Goal: Information Seeking & Learning: Check status

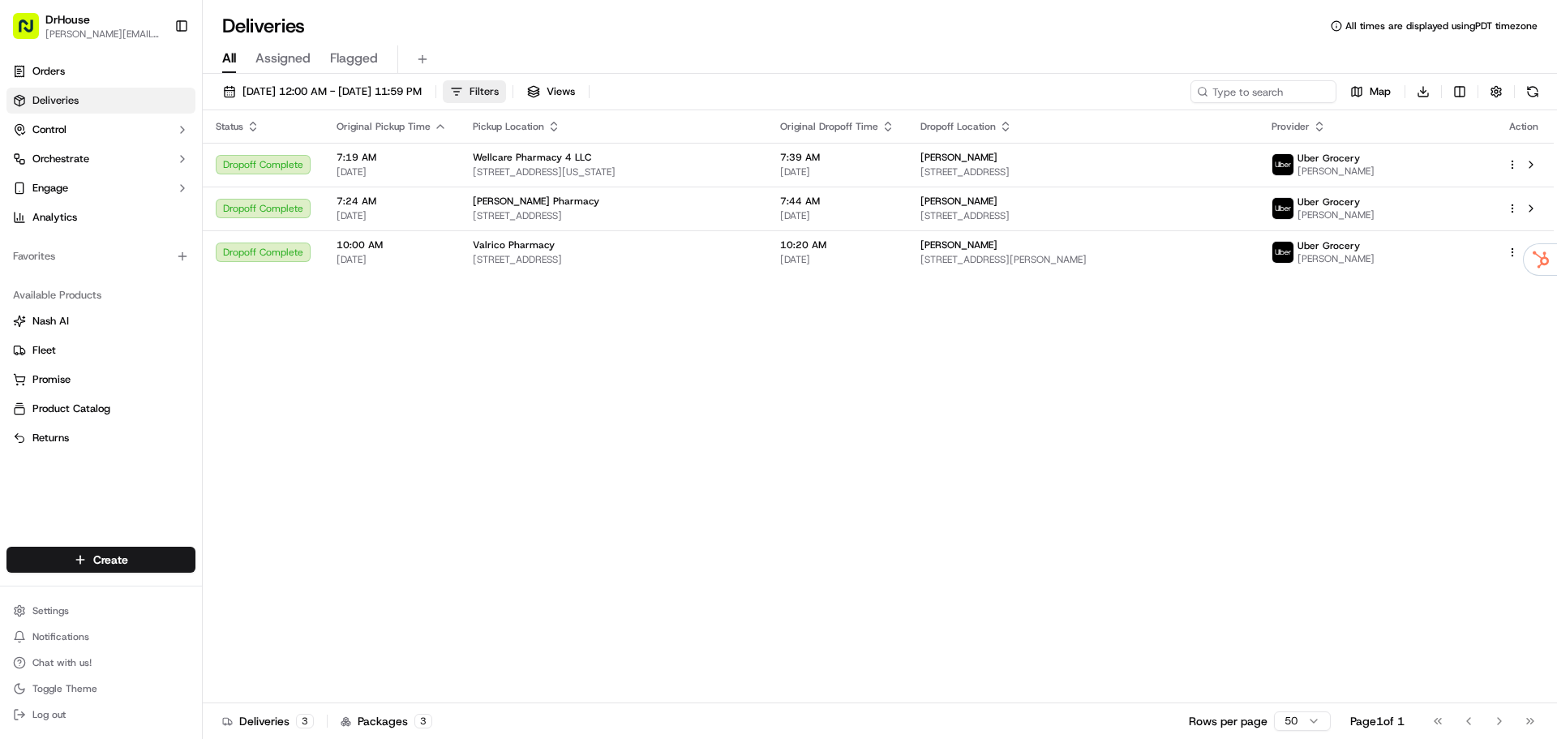
click at [499, 89] on span "Filters" at bounding box center [483, 91] width 29 height 15
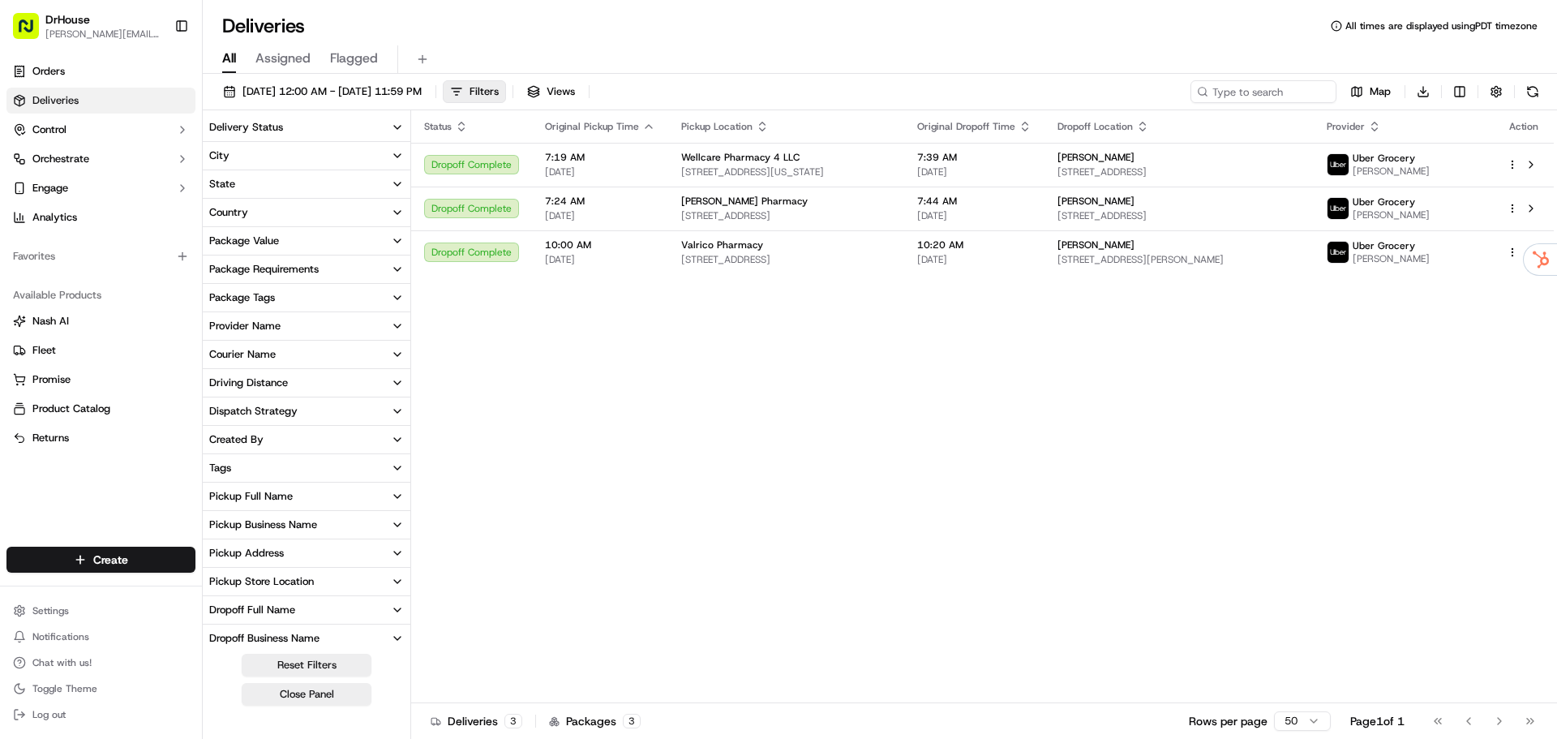
click at [354, 122] on button "Delivery Status" at bounding box center [307, 127] width 208 height 28
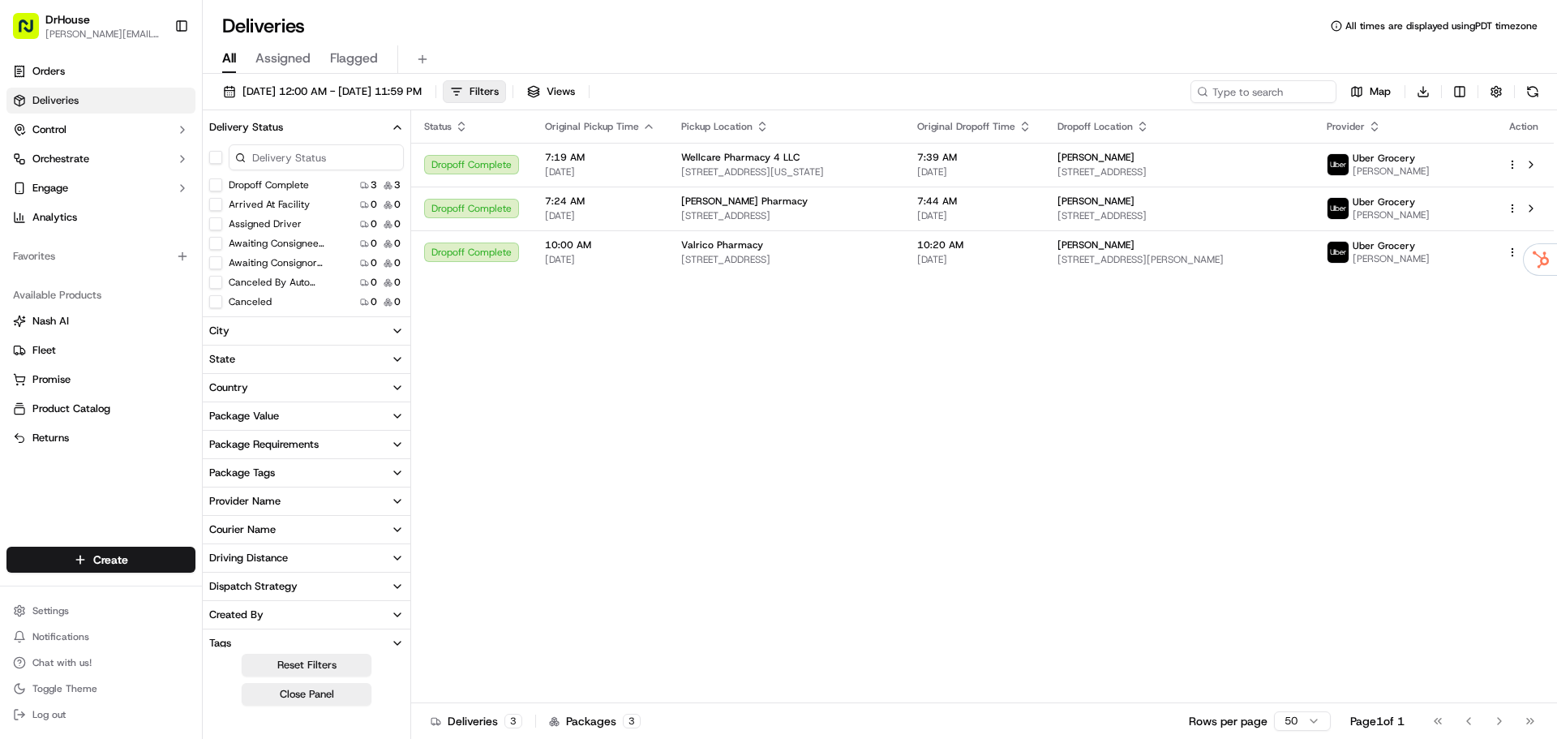
click at [218, 179] on button "Dropoff Complete" at bounding box center [215, 184] width 13 height 13
click at [218, 182] on button "Dropoff Complete" at bounding box center [215, 186] width 13 height 13
click at [582, 81] on button "Views" at bounding box center [551, 91] width 62 height 23
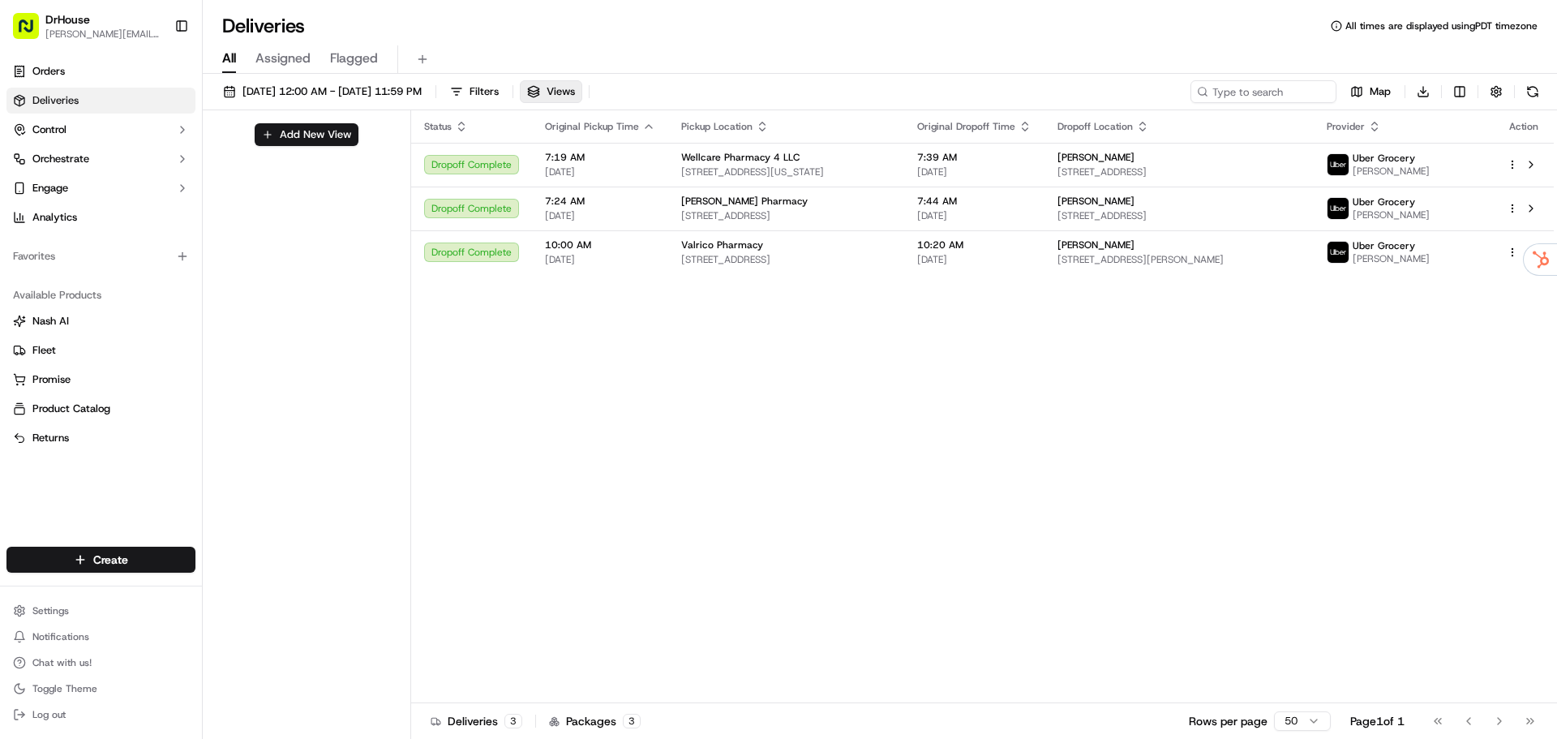
drag, startPoint x: 614, startPoint y: 85, endPoint x: 578, endPoint y: 86, distance: 35.7
click at [575, 85] on span "Views" at bounding box center [560, 91] width 28 height 15
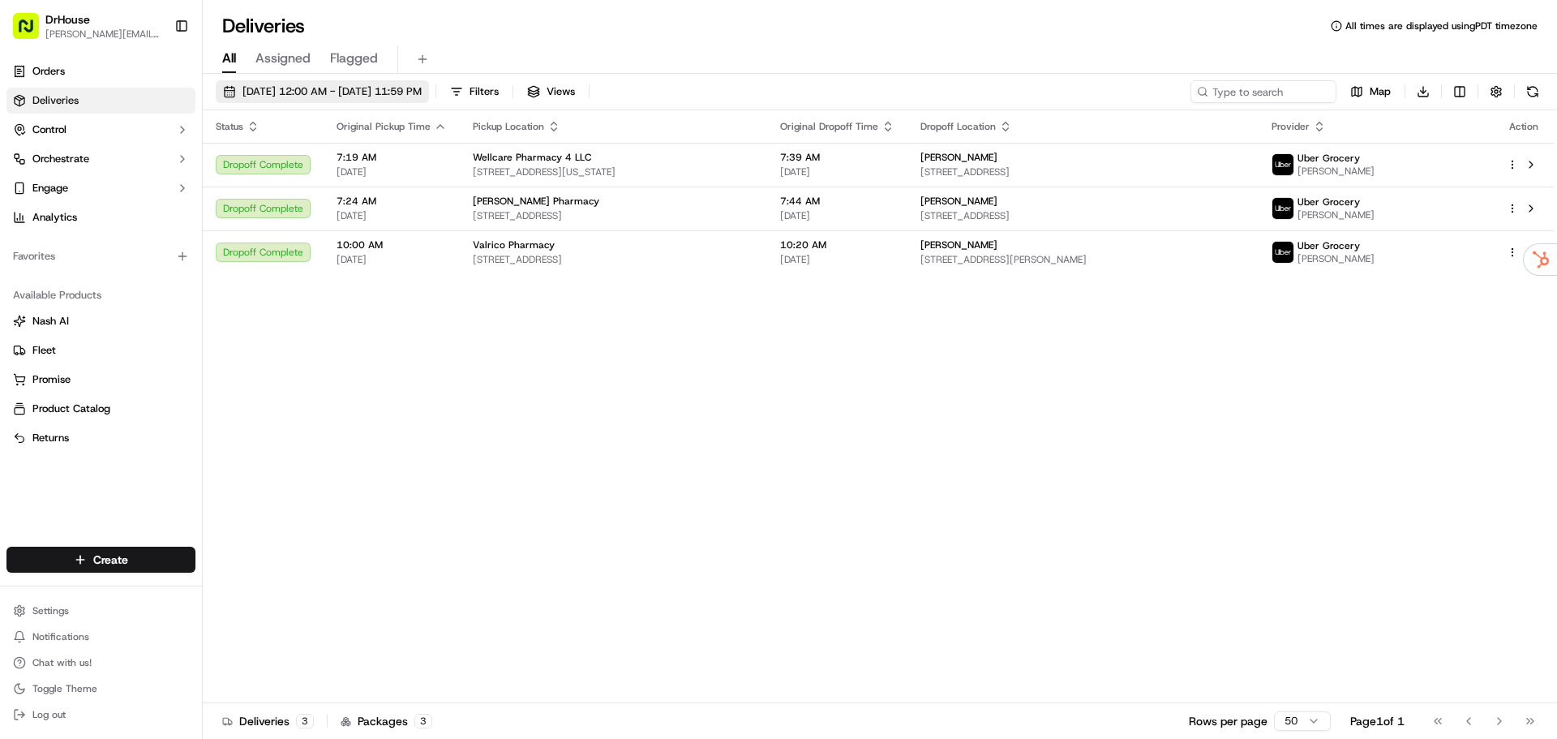
click at [335, 92] on span "[DATE] 12:00 AM - [DATE] 11:59 PM" at bounding box center [331, 91] width 179 height 15
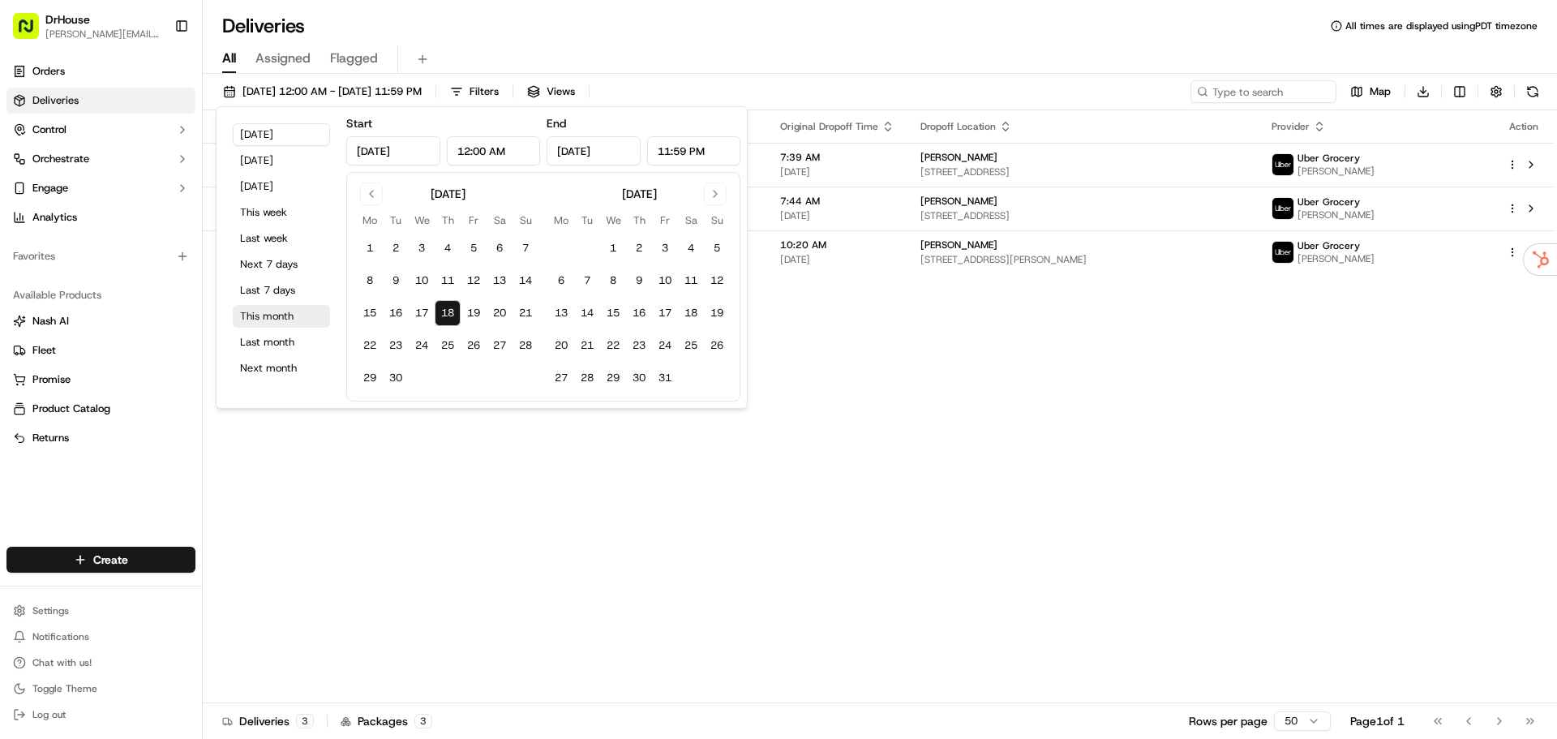
click at [284, 312] on button "This month" at bounding box center [281, 316] width 97 height 23
type input "[DATE]"
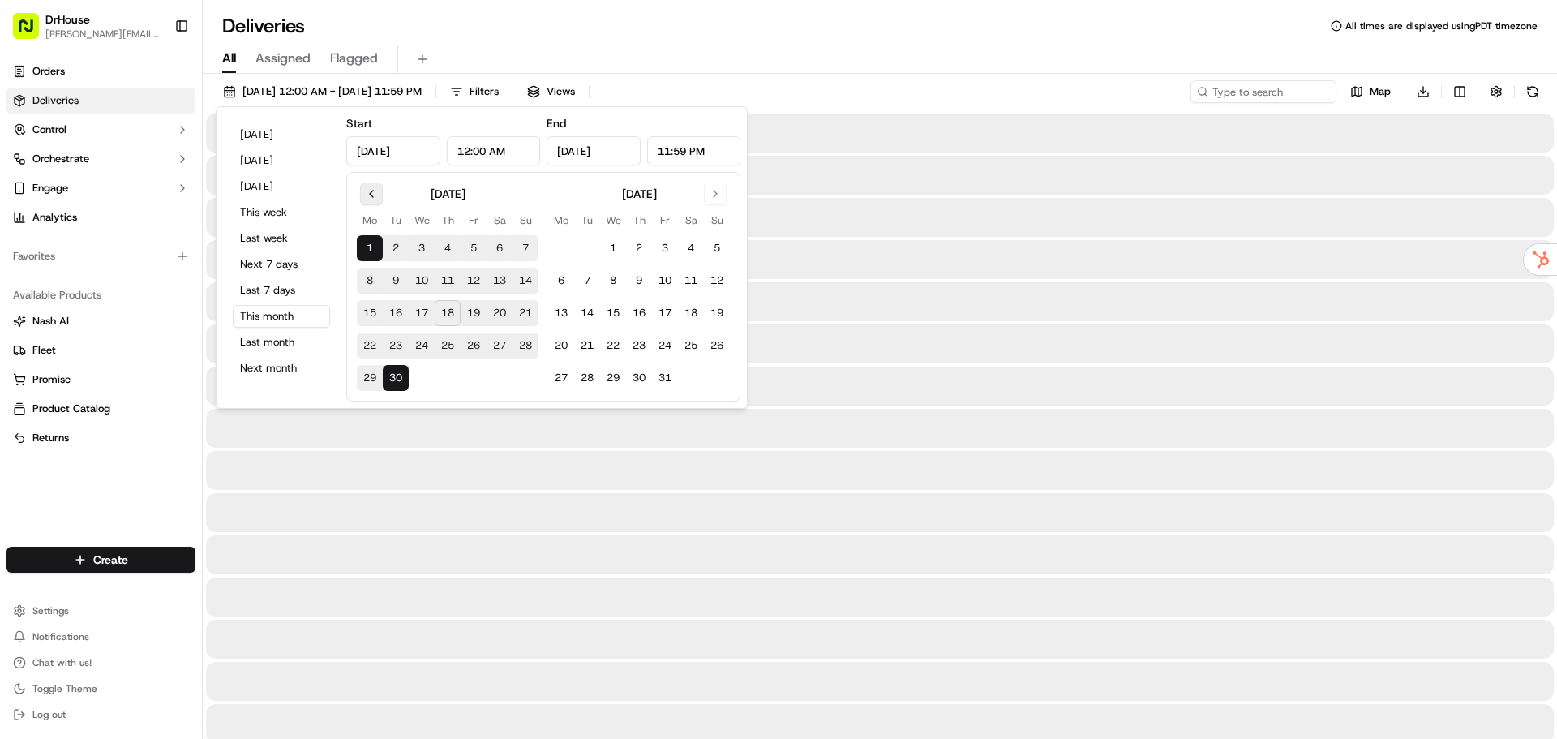
click at [371, 196] on button "Go to previous month" at bounding box center [371, 193] width 23 height 23
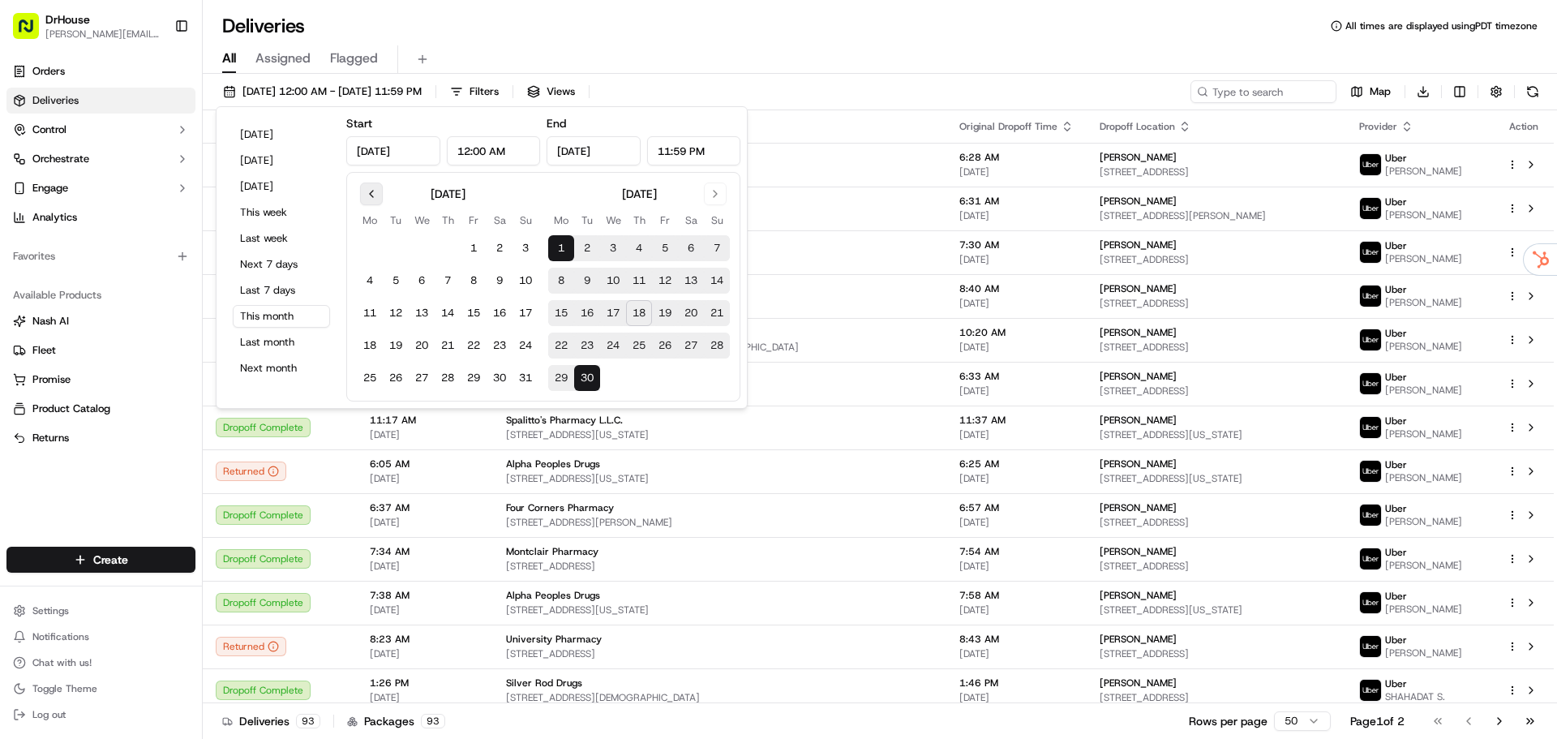
click at [371, 196] on button "Go to previous month" at bounding box center [371, 193] width 23 height 23
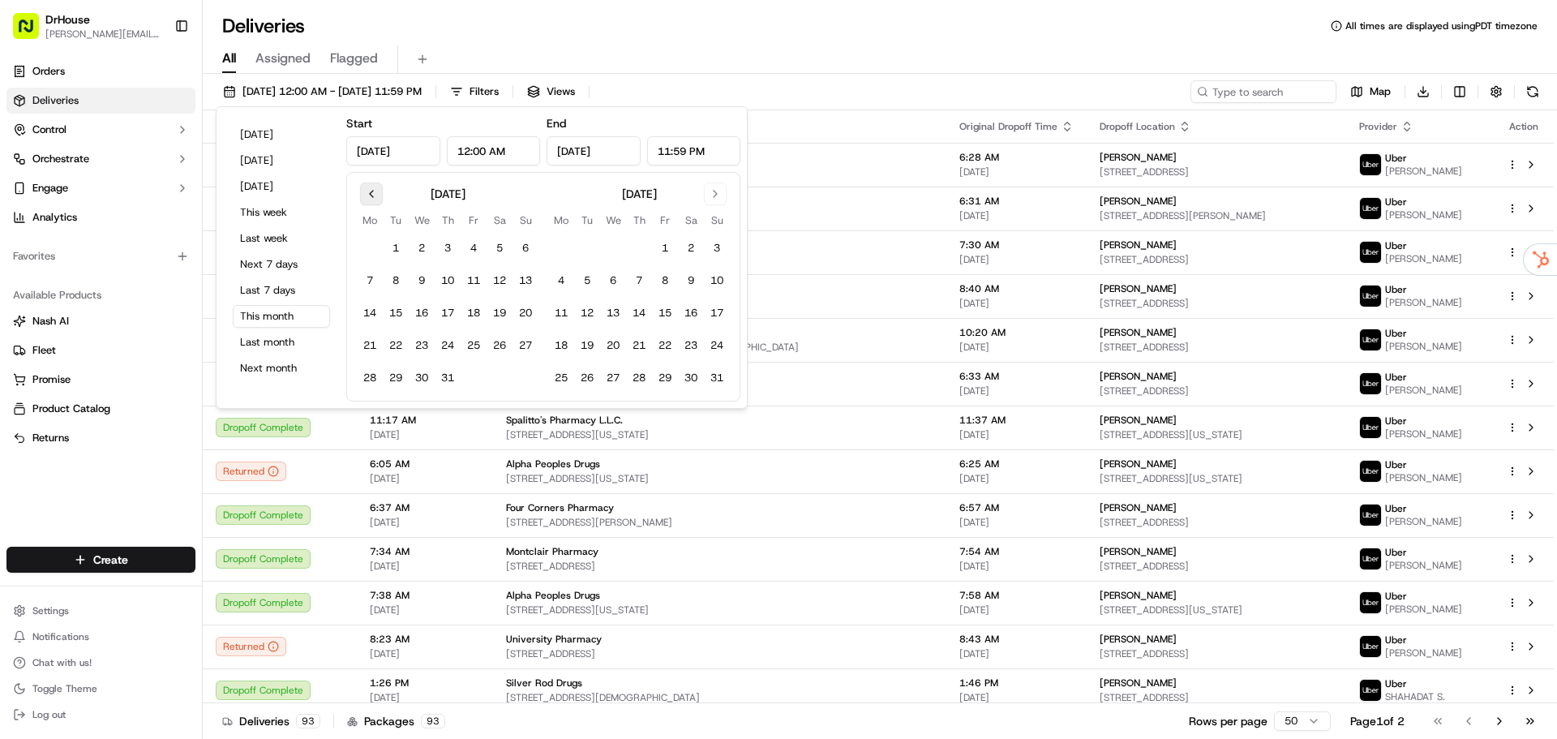
click at [371, 196] on button "Go to previous month" at bounding box center [371, 193] width 23 height 23
click at [441, 247] on button "1" at bounding box center [448, 248] width 26 height 26
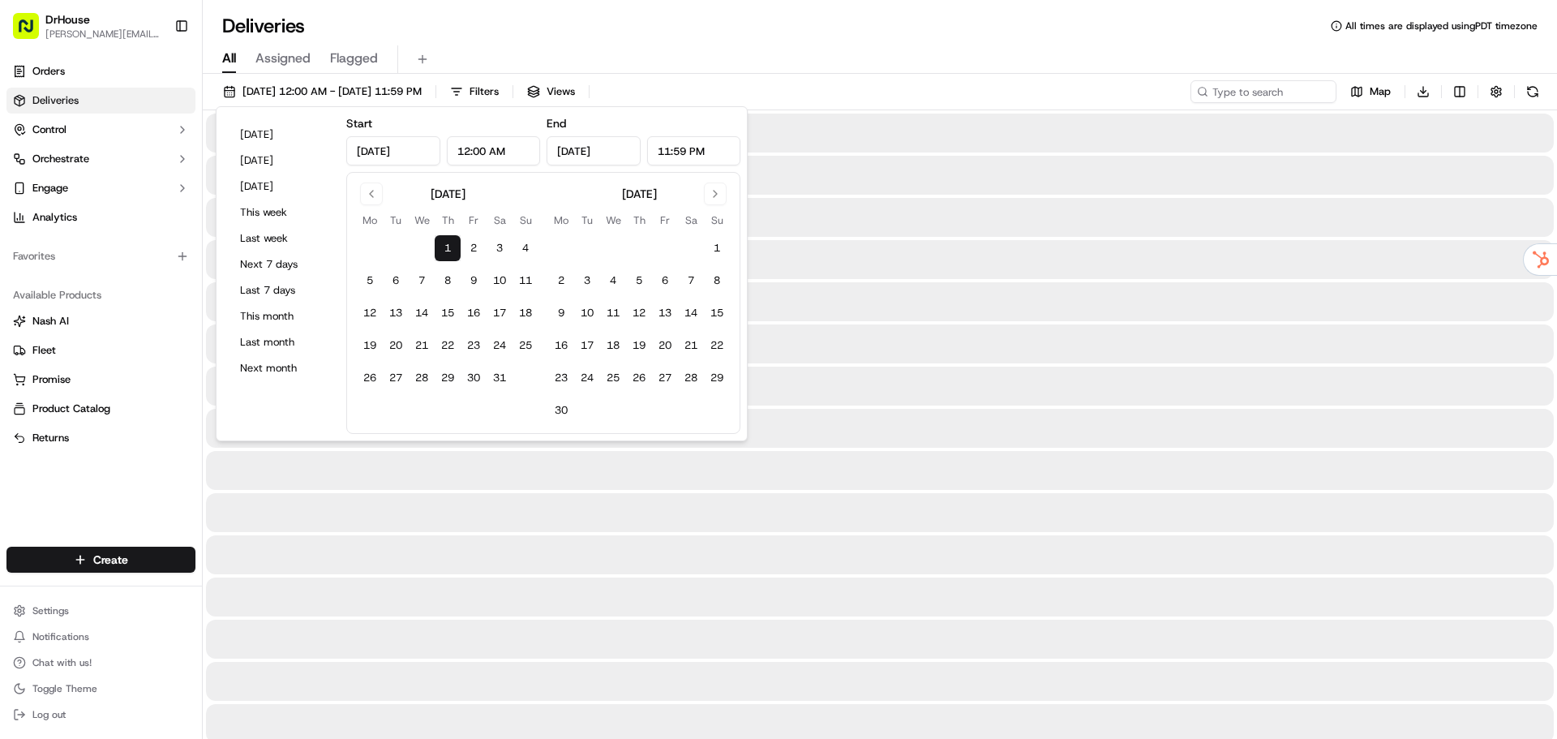
type input "[DATE]"
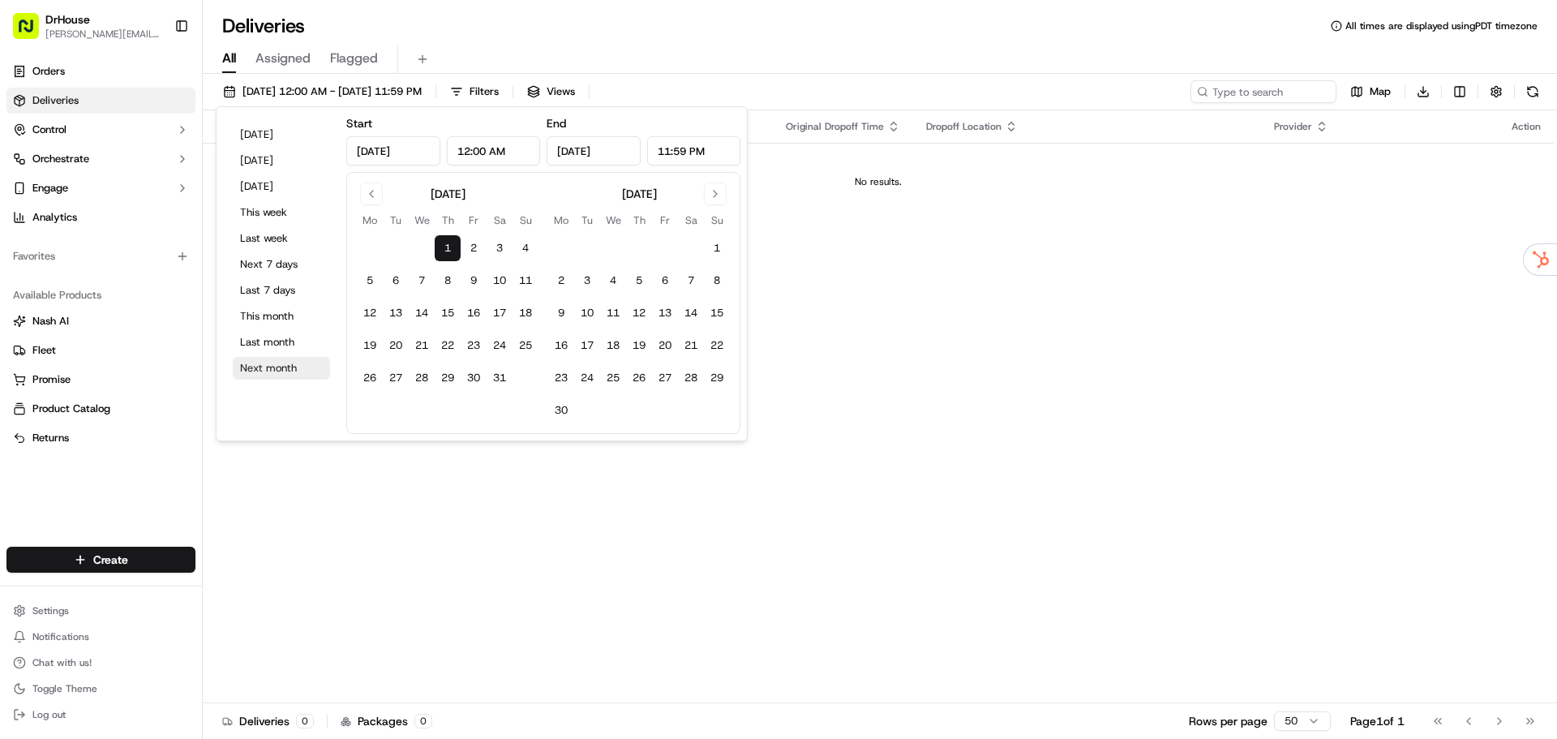
click at [288, 366] on button "Next month" at bounding box center [281, 368] width 97 height 23
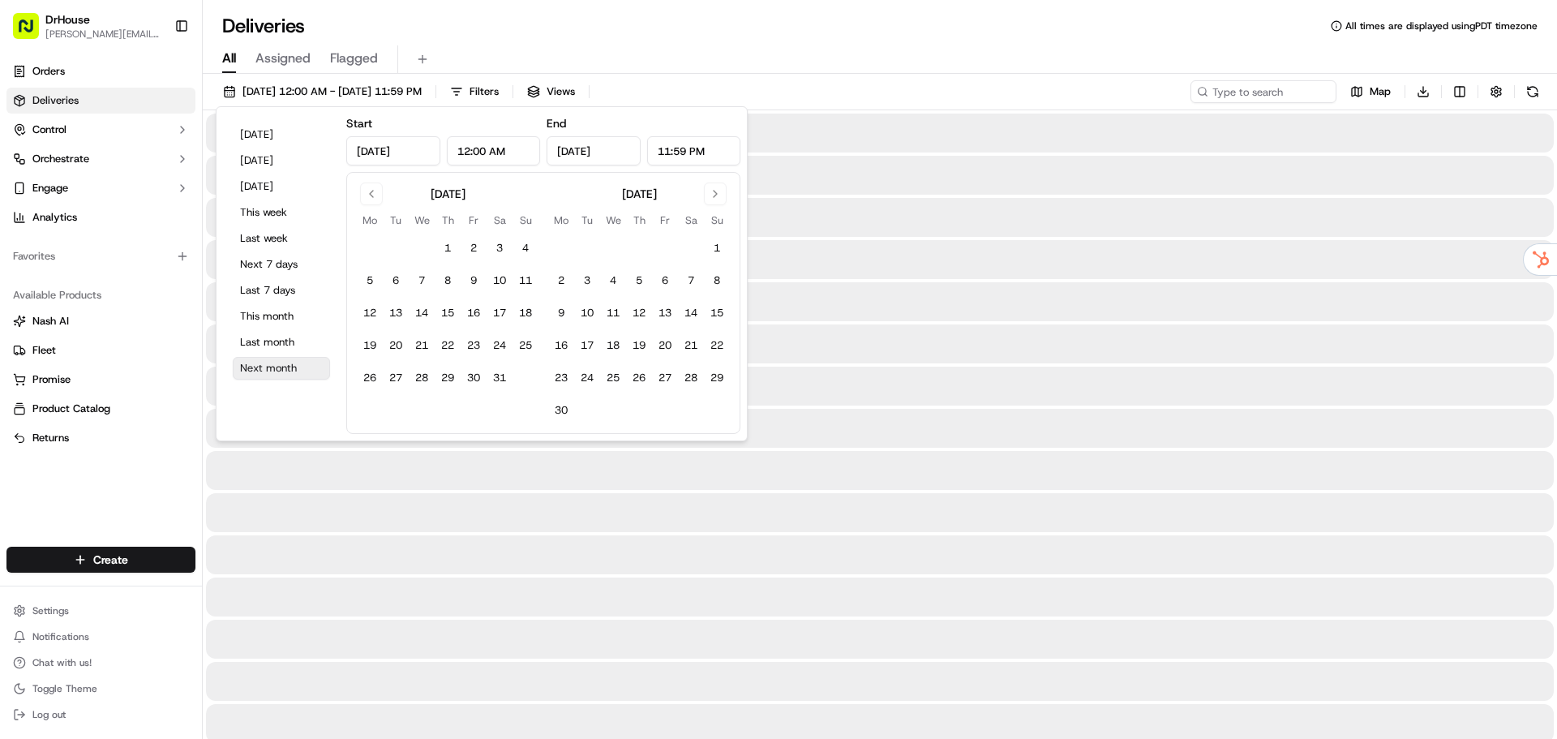
type input "[DATE]"
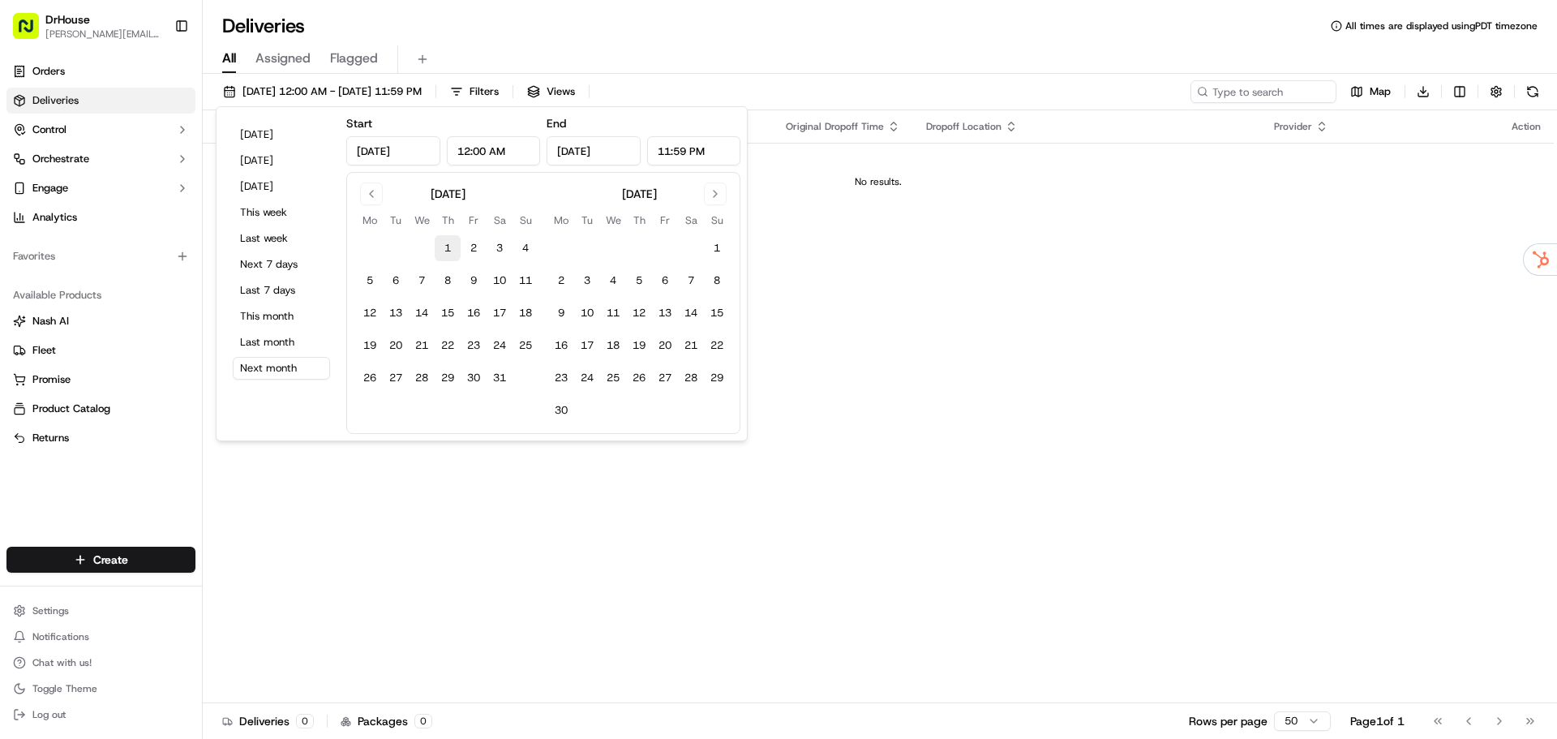
click at [449, 251] on button "1" at bounding box center [448, 248] width 26 height 26
type input "[DATE]"
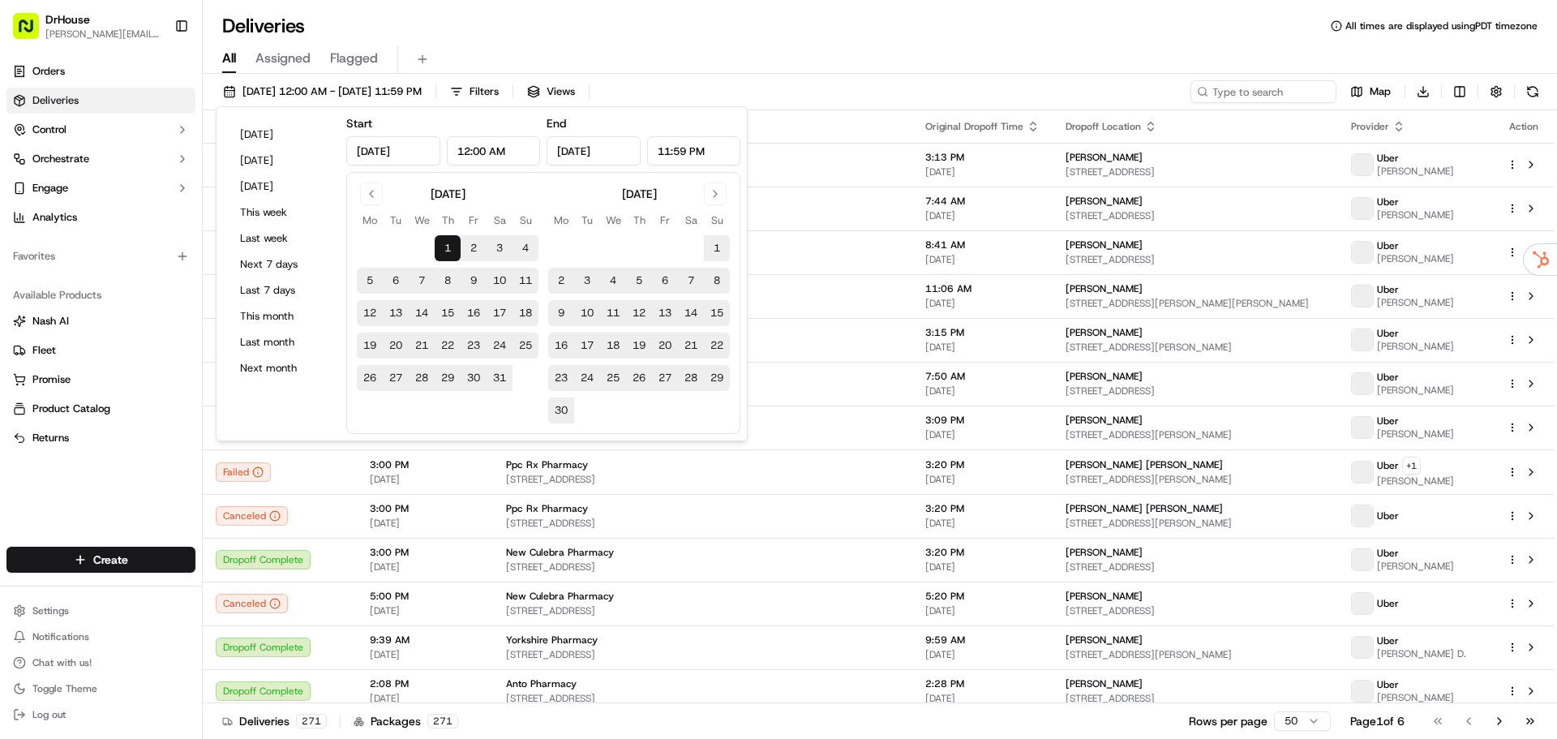
drag, startPoint x: 715, startPoint y: 149, endPoint x: 648, endPoint y: 151, distance: 67.3
click at [648, 151] on input "11:59 PM" at bounding box center [694, 150] width 94 height 29
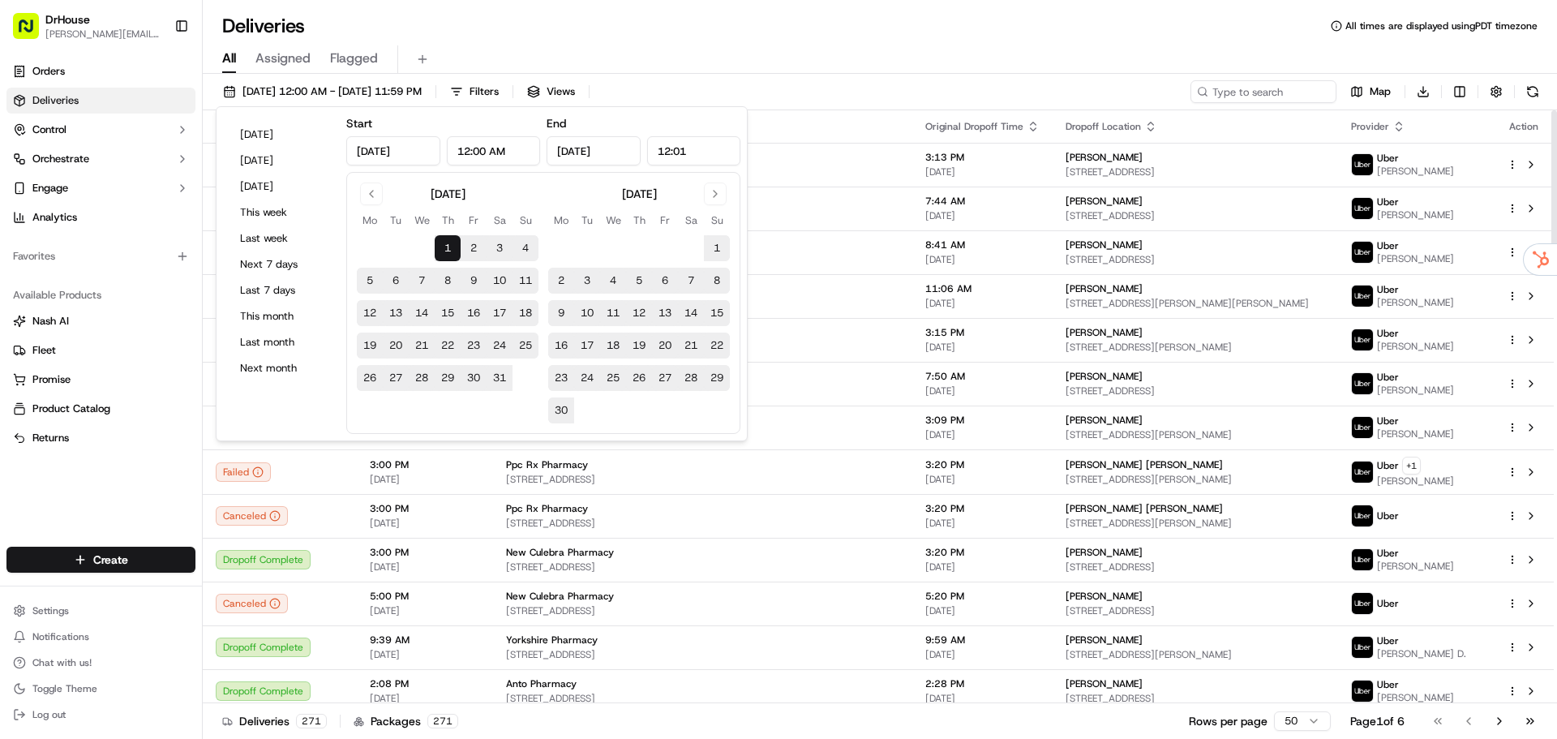
type input "12:01 PM"
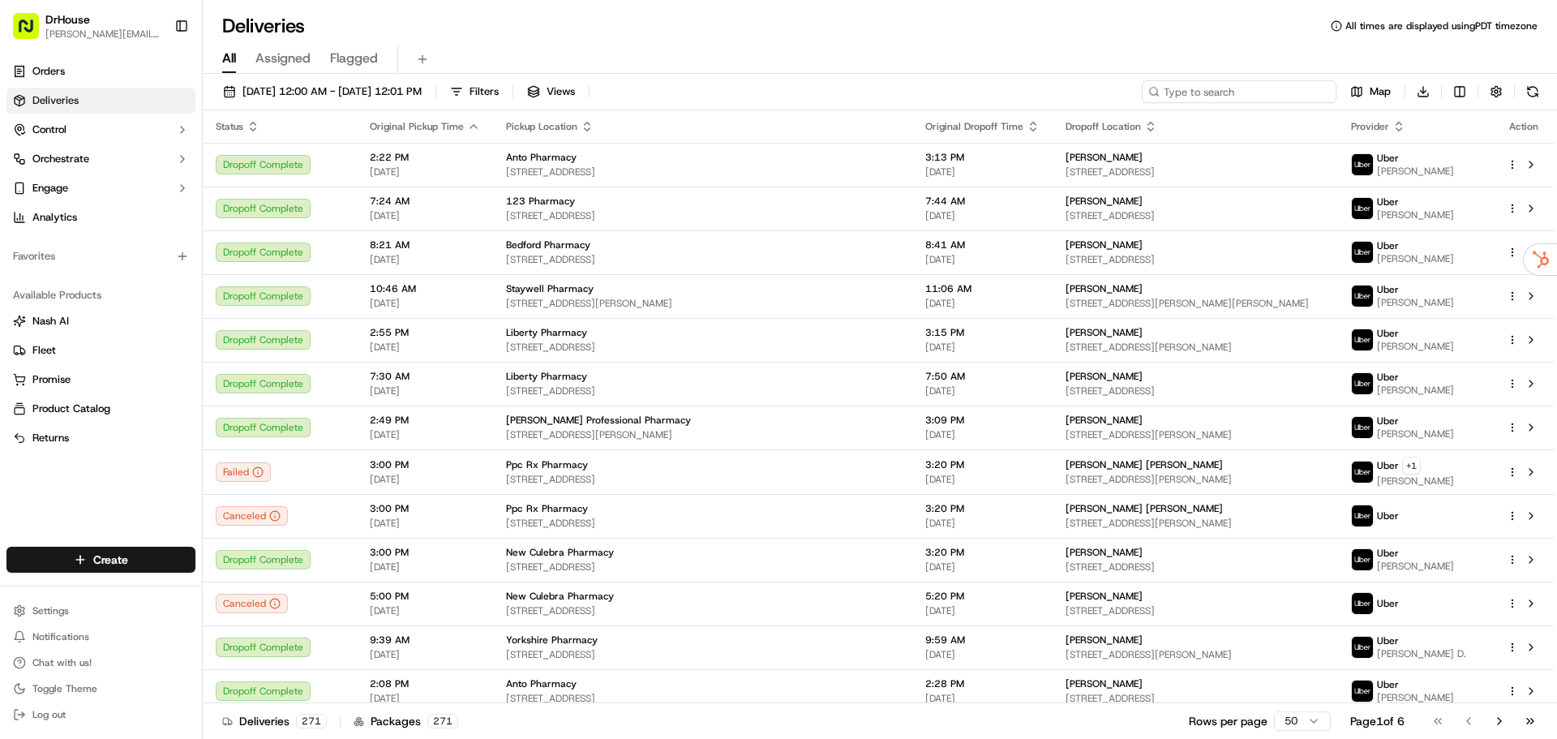
click at [1230, 92] on input at bounding box center [1238, 91] width 195 height 23
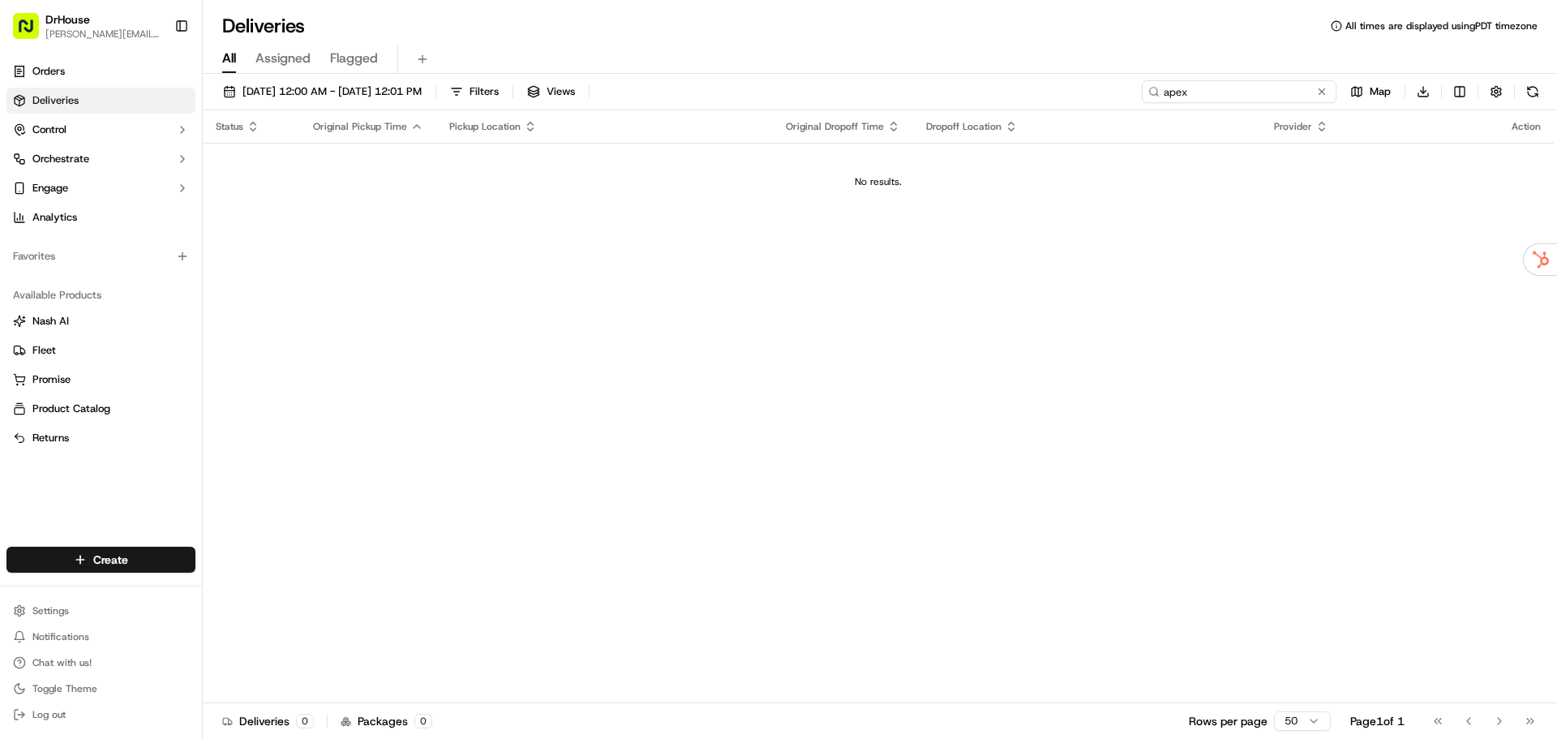
drag, startPoint x: 1200, startPoint y: 86, endPoint x: 1057, endPoint y: 84, distance: 142.7
click at [1057, 84] on div "[DATE] 12:00 AM - [DATE] 12:01 PM Filters Views apex Map Download" at bounding box center [880, 95] width 1354 height 30
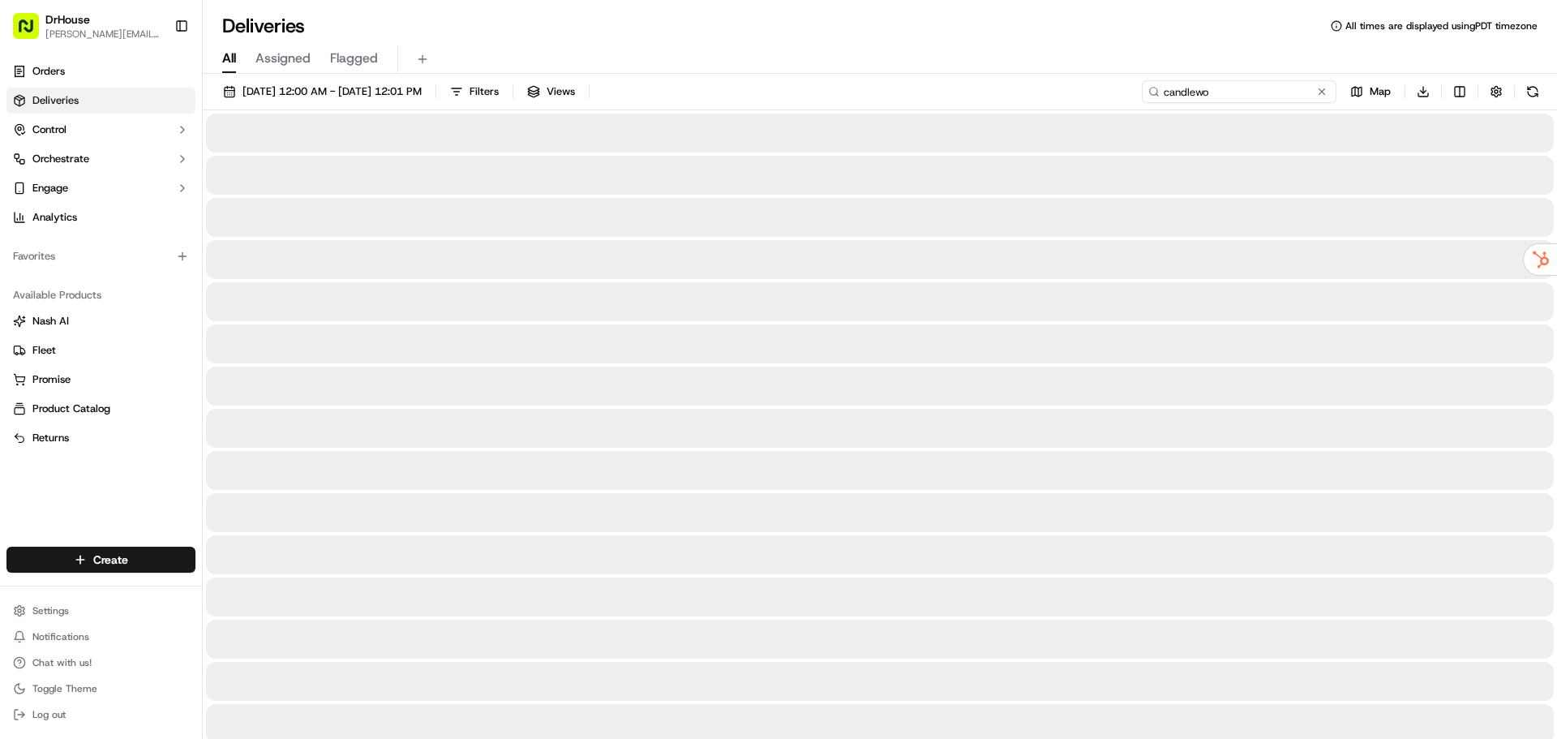
type input "candlewood"
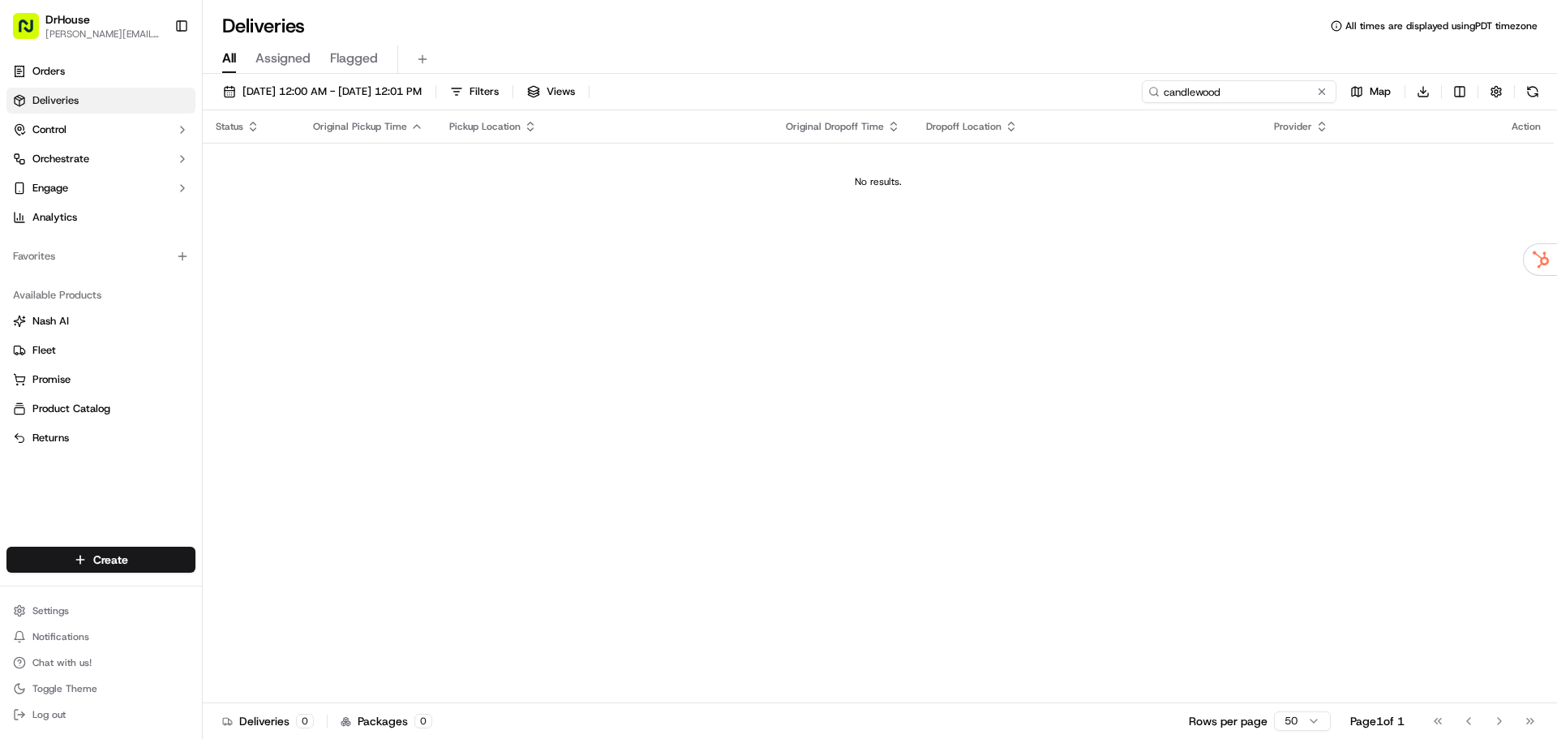
drag, startPoint x: 1257, startPoint y: 86, endPoint x: 1062, endPoint y: 86, distance: 195.4
click at [1064, 88] on div "[DATE] 12:00 AM - [DATE] 12:01 PM Filters Views candlewood Map Download" at bounding box center [880, 95] width 1354 height 30
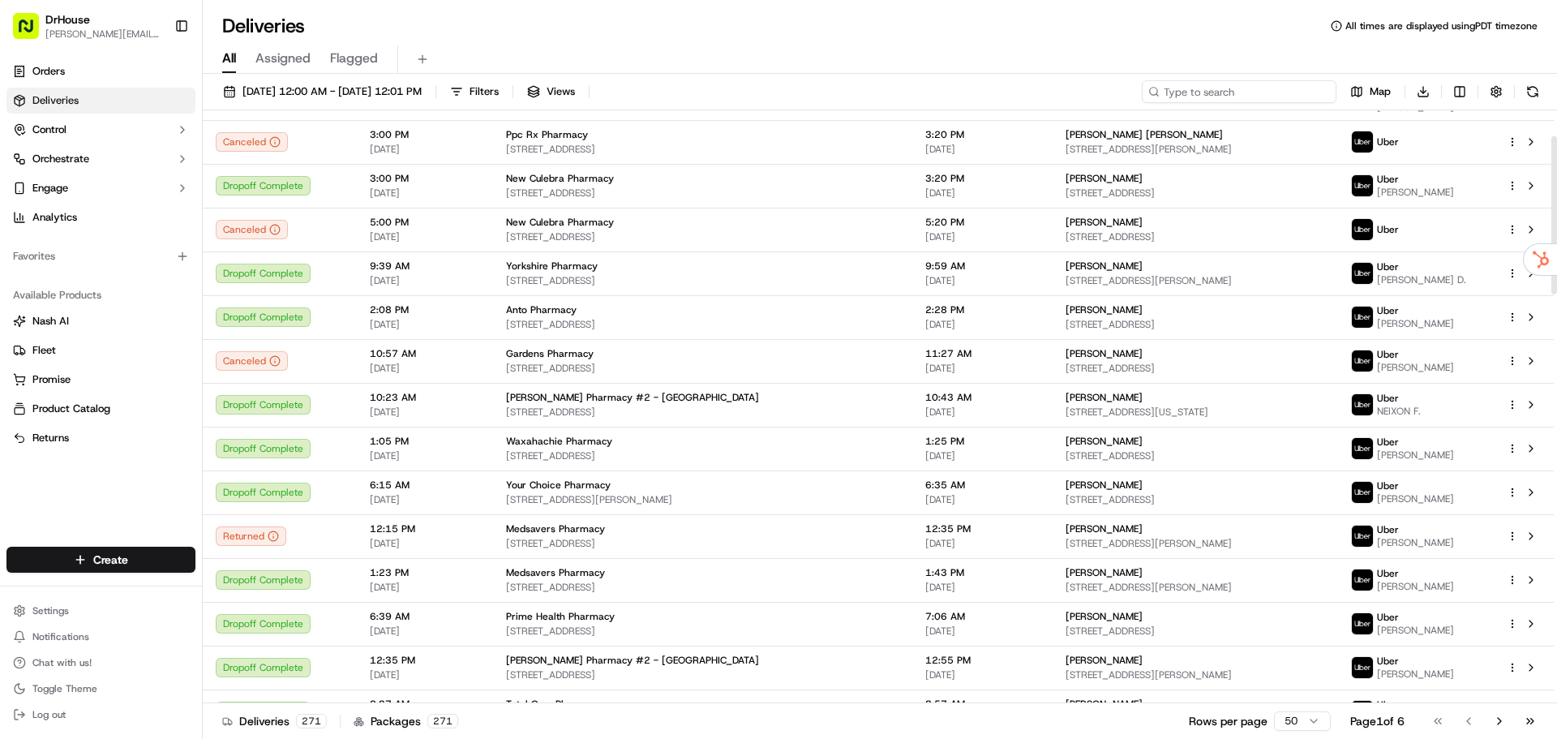
scroll to position [567, 0]
